Goal: Task Accomplishment & Management: Use online tool/utility

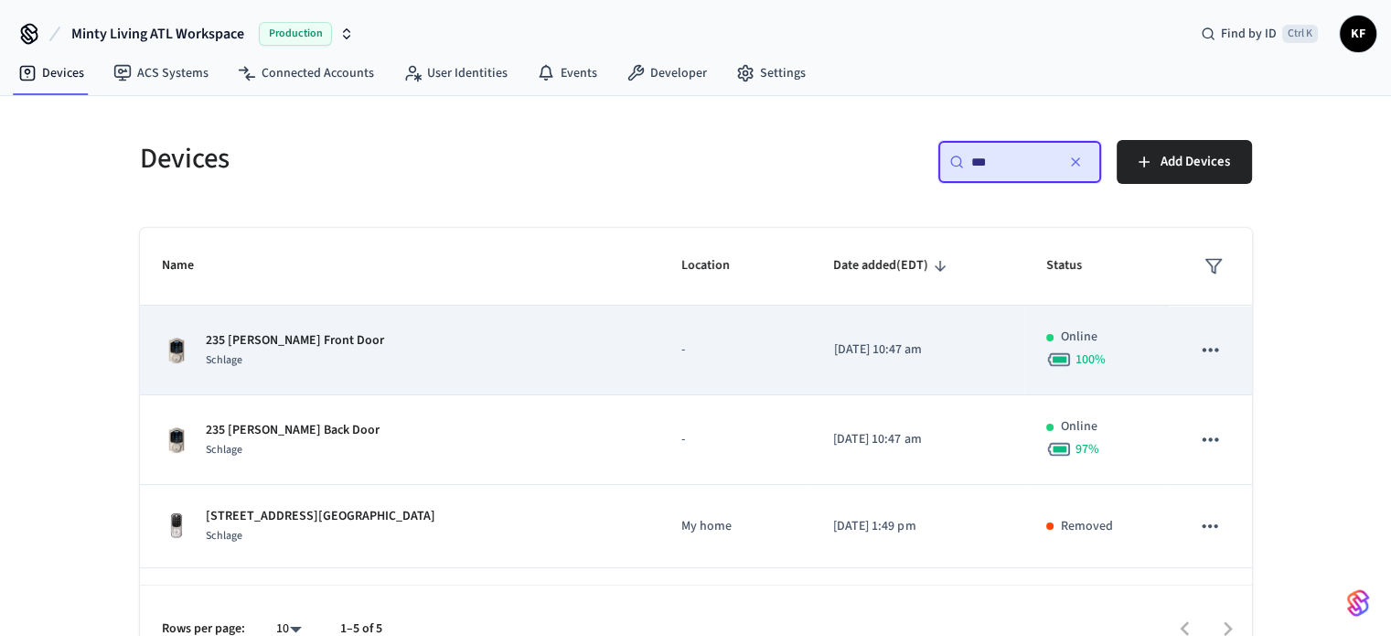
type input "***"
click at [349, 372] on td "235 [PERSON_NAME] Front Door Schlage" at bounding box center [400, 351] width 521 height 90
click at [542, 354] on div "235 [PERSON_NAME] Front Door Schlage" at bounding box center [400, 350] width 477 height 38
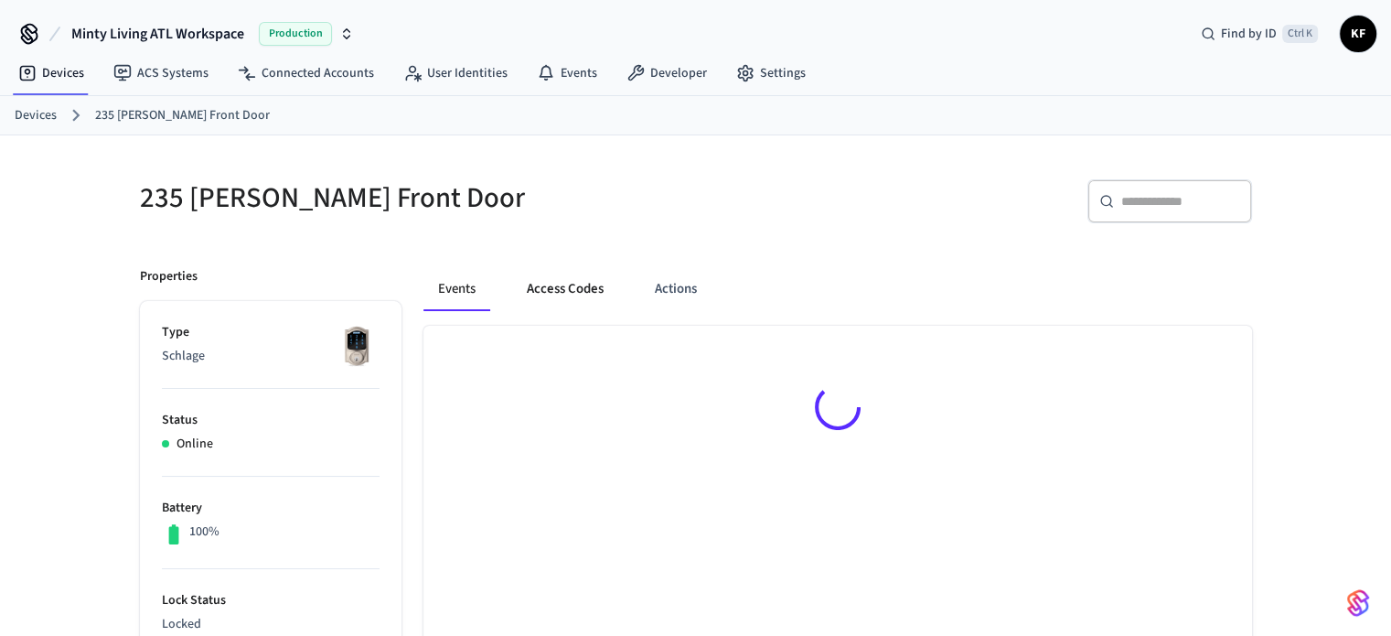
click at [542, 283] on button "Access Codes" at bounding box center [565, 289] width 106 height 44
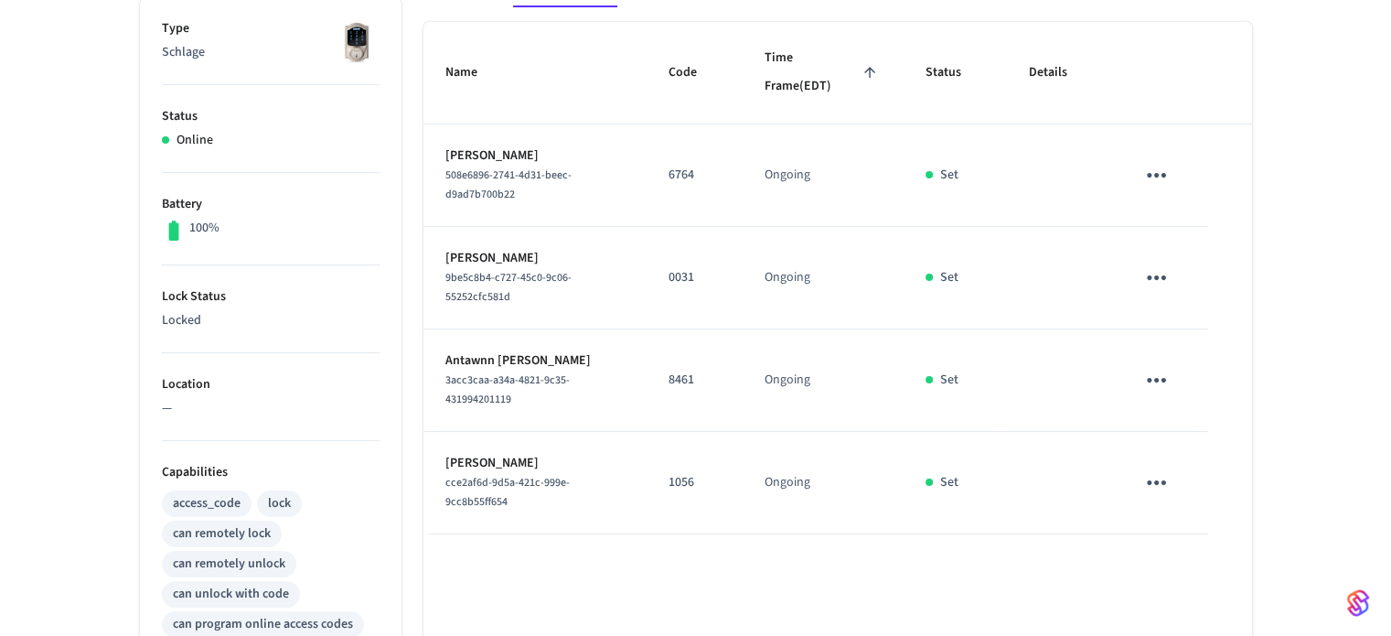
scroll to position [302, 0]
drag, startPoint x: 671, startPoint y: 282, endPoint x: 704, endPoint y: 281, distance: 33.9
click at [704, 281] on td "0031" at bounding box center [695, 280] width 96 height 102
copy p "0031"
